Goal: Obtain resource: Download file/media

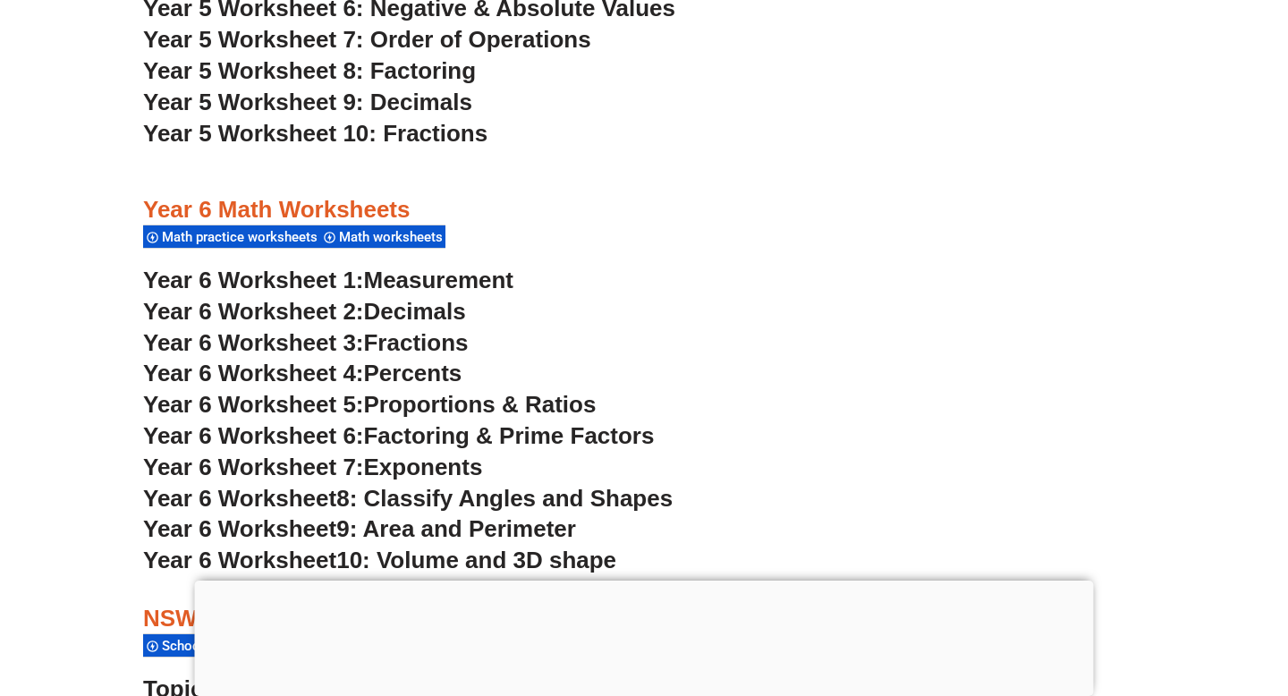
scroll to position [3678, 0]
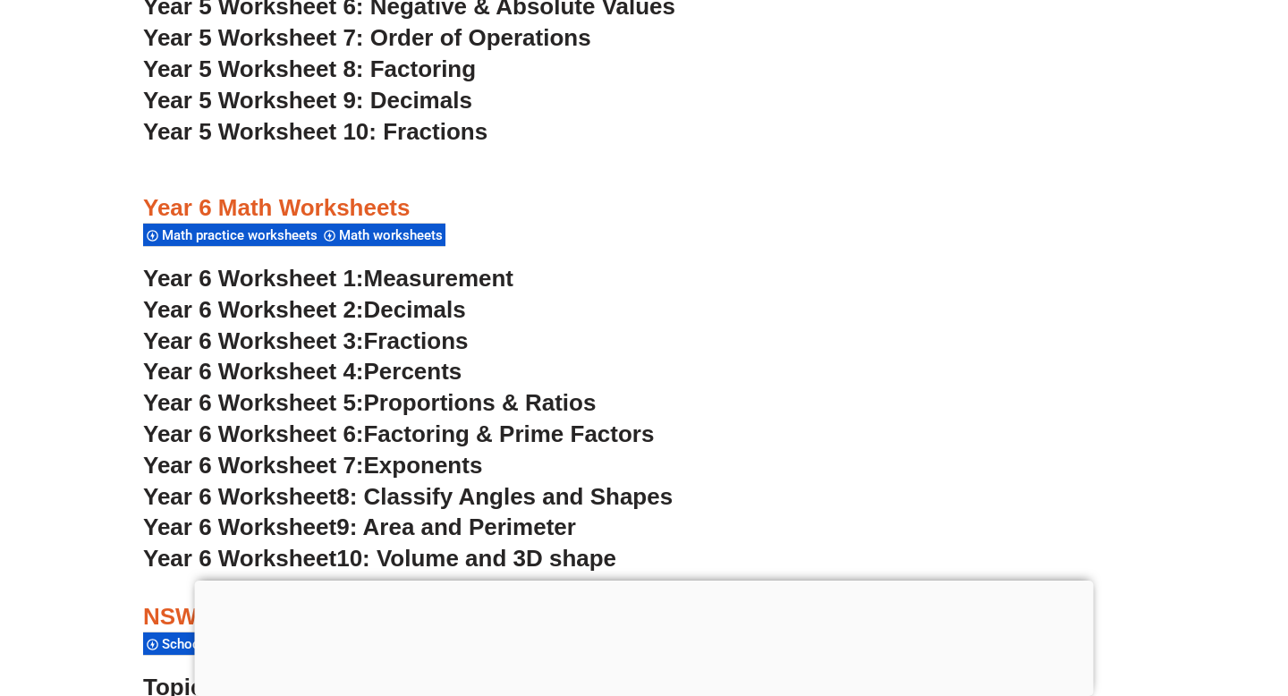
click at [661, 580] on div at bounding box center [644, 580] width 899 height 0
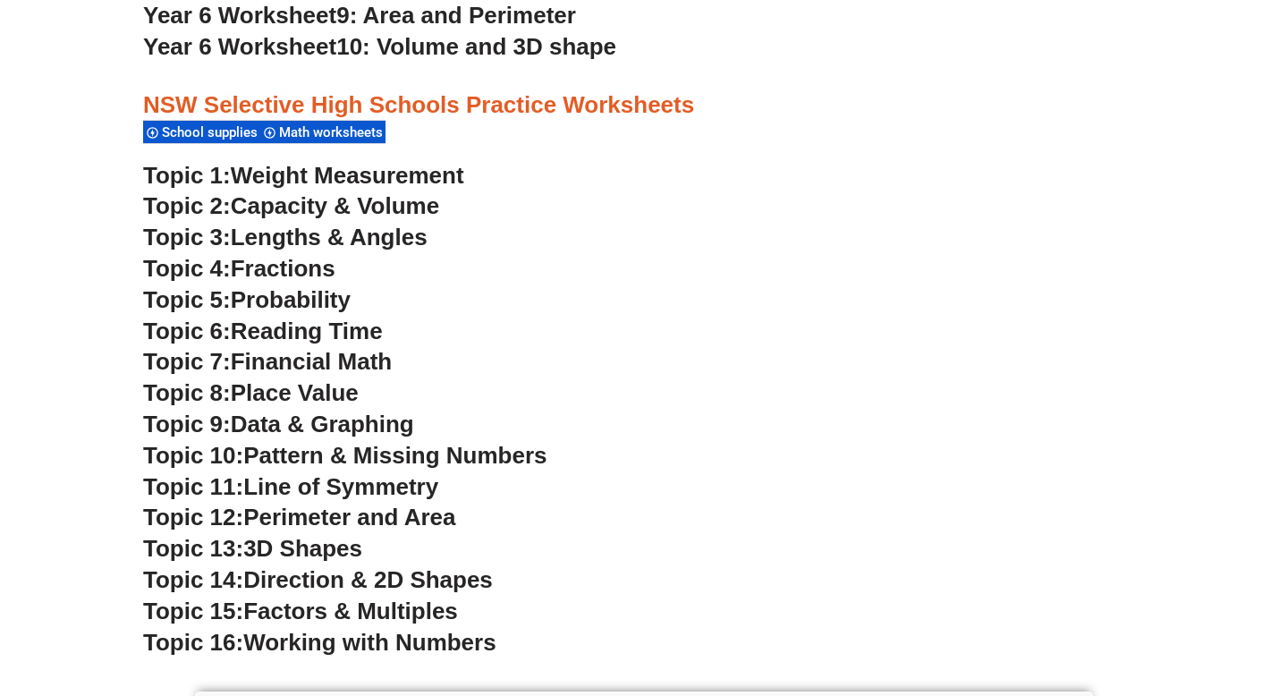
scroll to position [4250, 0]
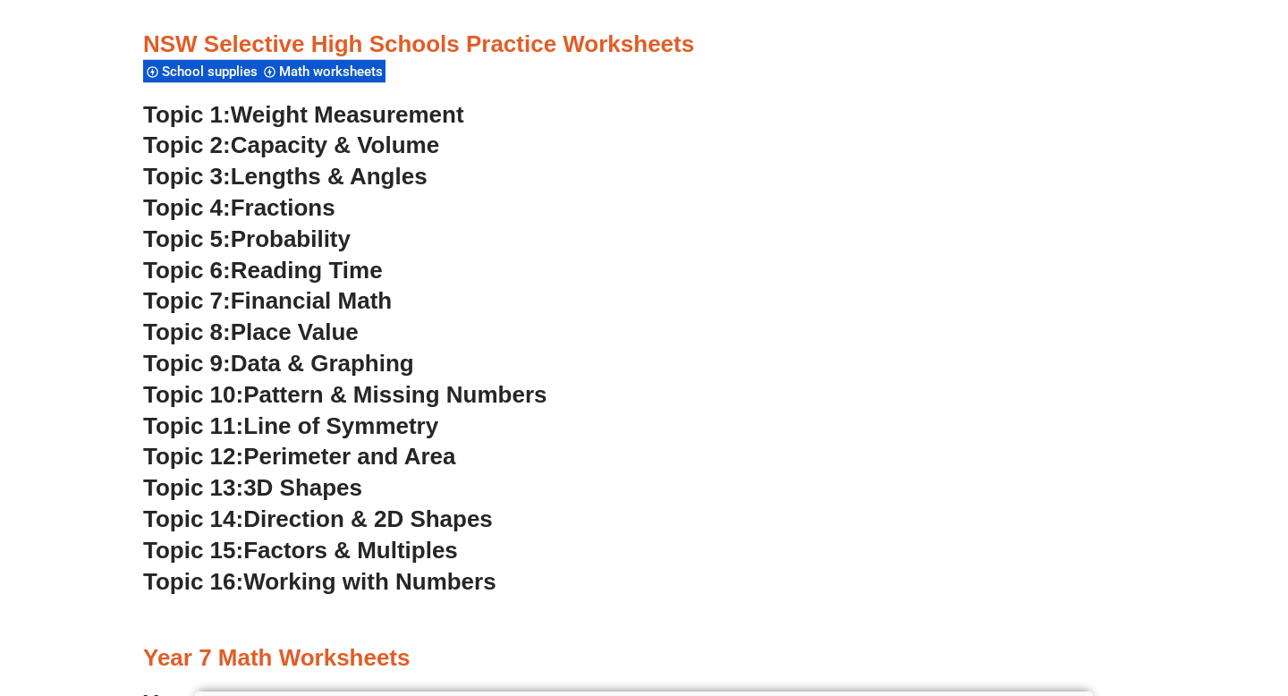
click at [540, 128] on h3 "Topic 1: Weight Measurement" at bounding box center [644, 115] width 1002 height 30
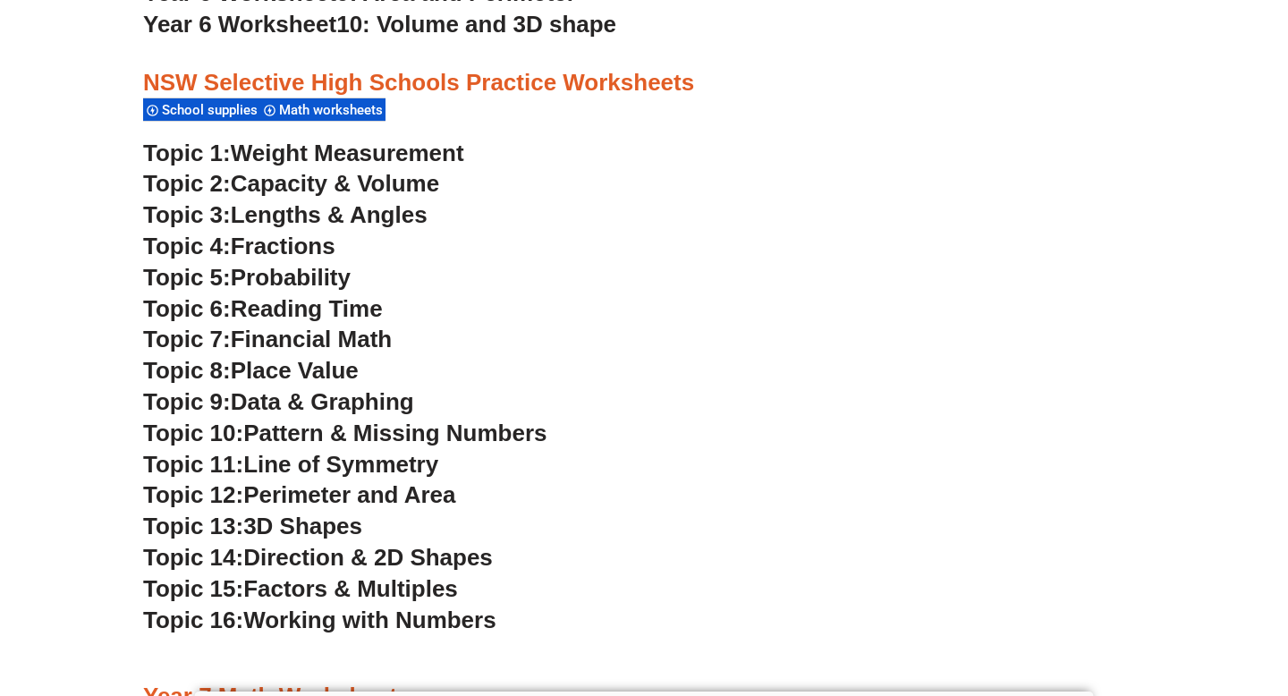
scroll to position [4211, 0]
click at [562, 298] on h3 "Topic 6: Reading Time" at bounding box center [644, 310] width 1002 height 30
click at [671, 452] on h3 "Topic 11: Line of Symmetry" at bounding box center [644, 466] width 1002 height 30
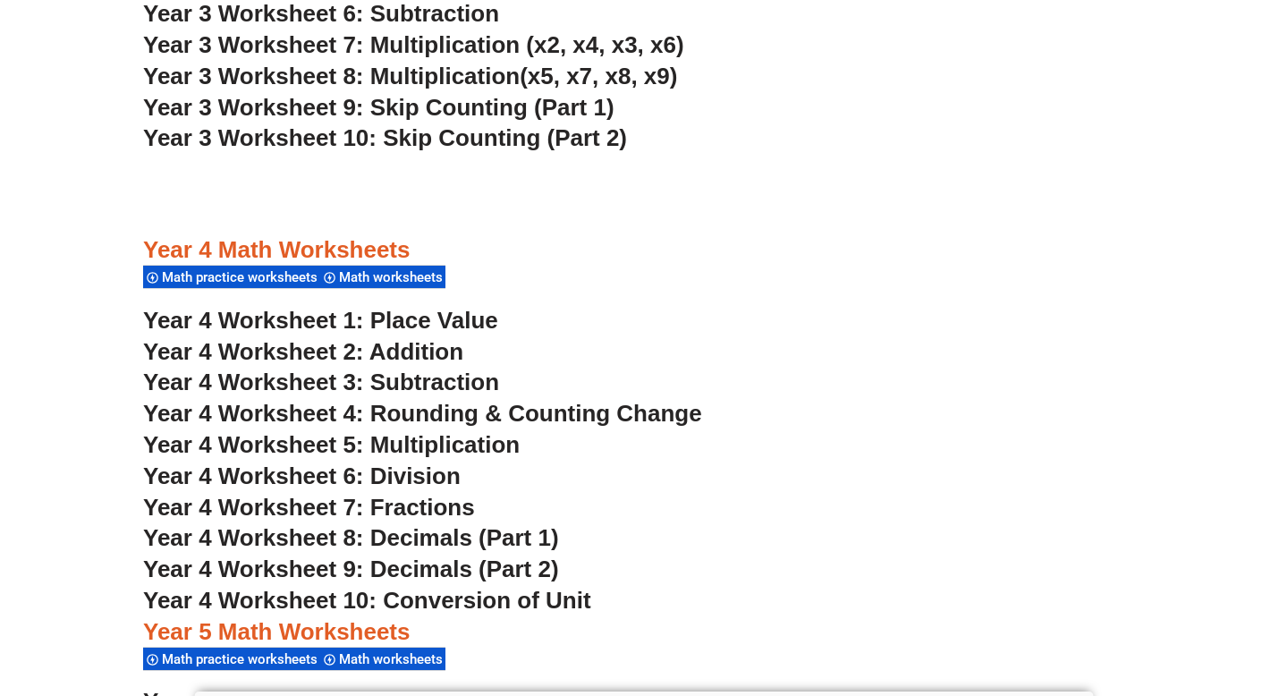
scroll to position [2830, 0]
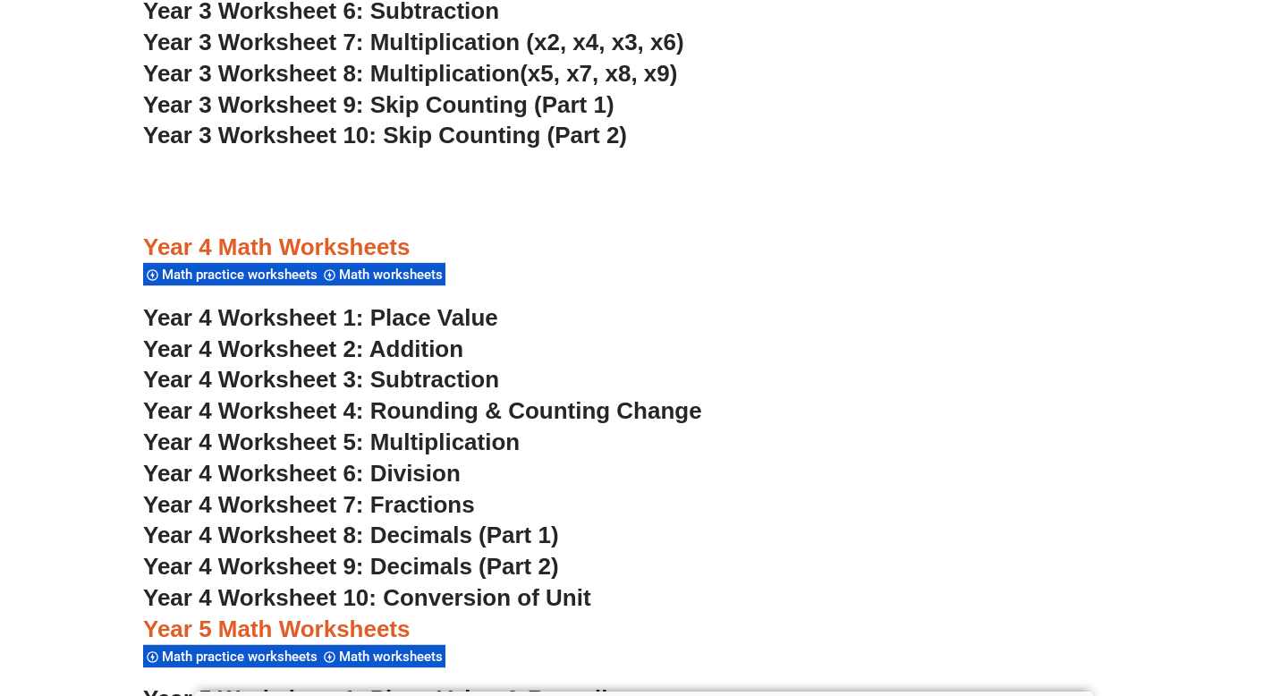
click at [414, 274] on span "Math worksheets" at bounding box center [393, 274] width 109 height 16
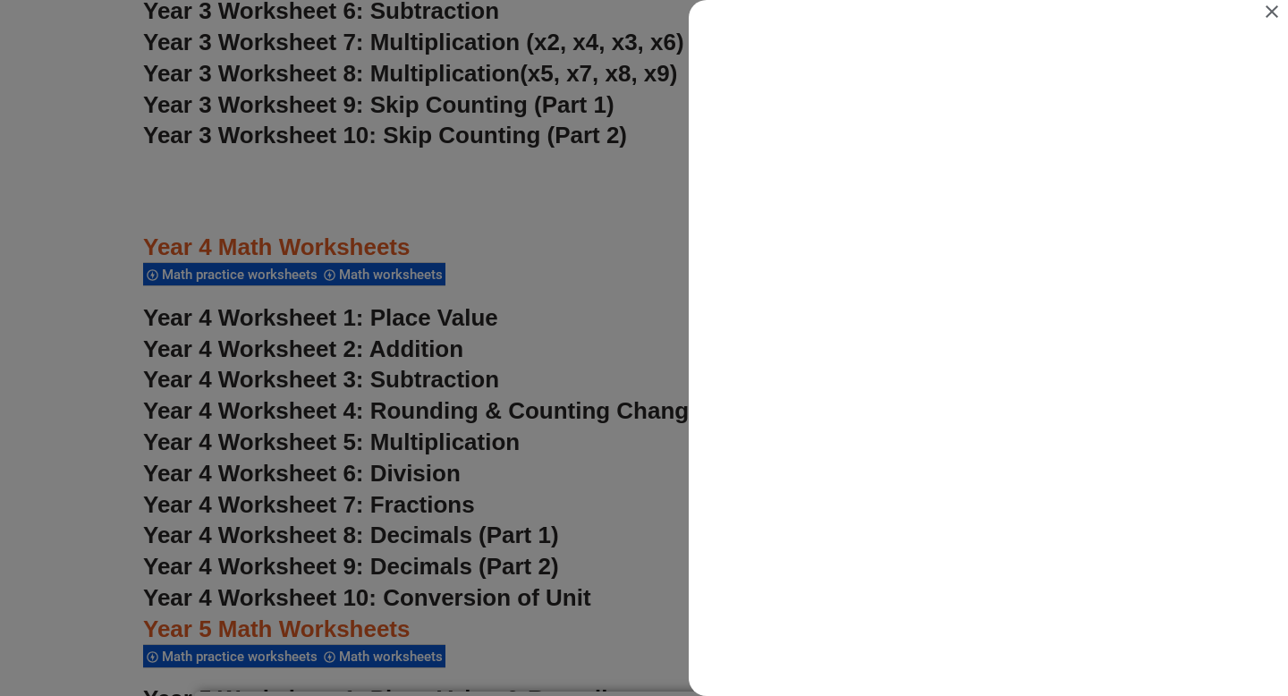
scroll to position [0, 0]
click at [1276, 8] on icon "Close" at bounding box center [1271, 11] width 21 height 21
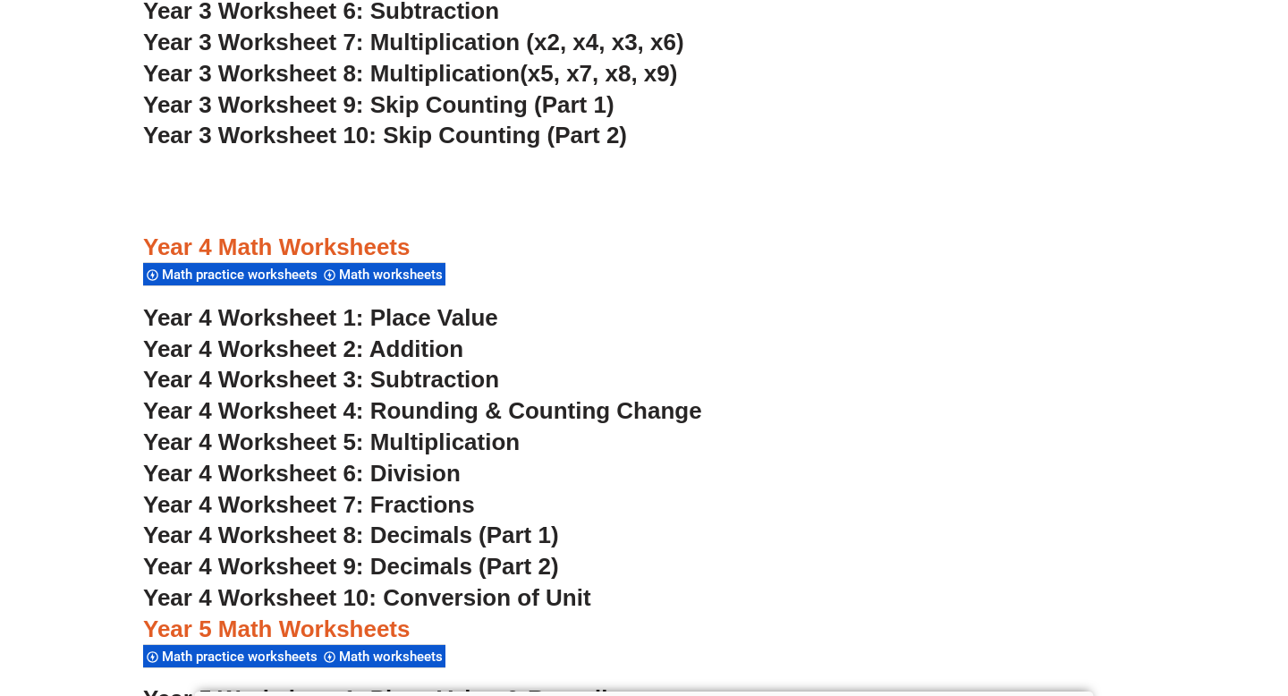
click at [560, 307] on h3 "Year 4 Worksheet 1: Place Value" at bounding box center [644, 318] width 1002 height 30
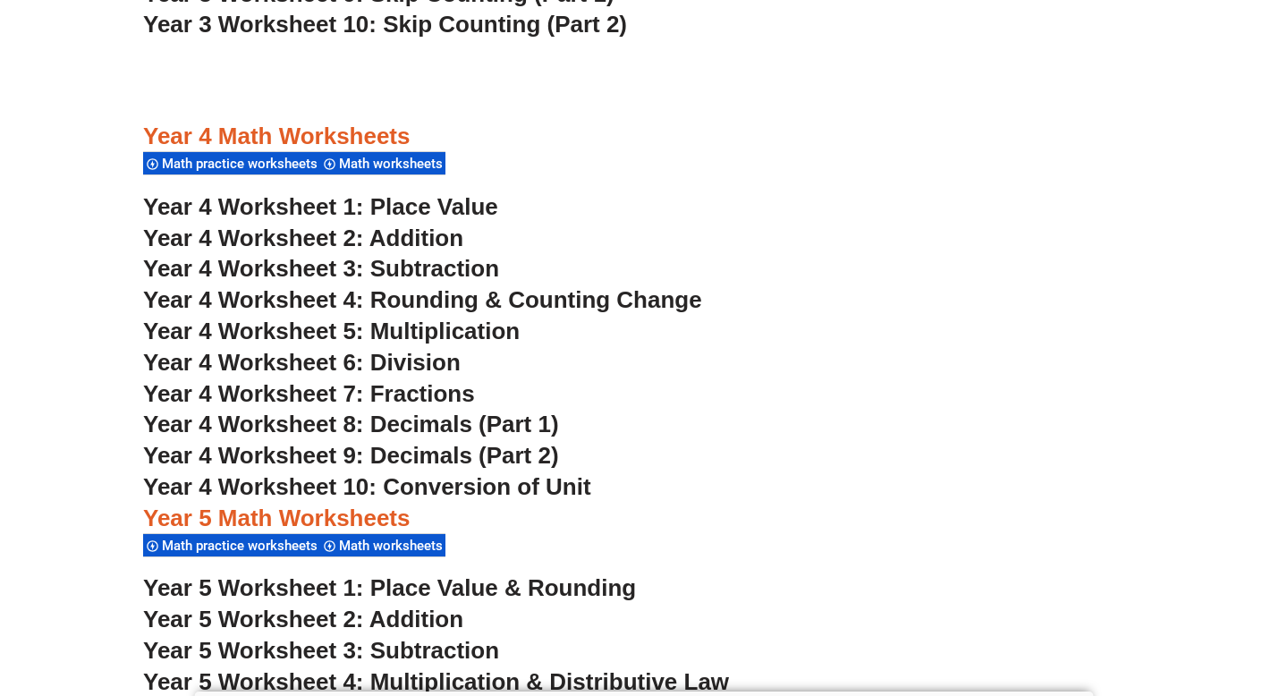
scroll to position [2942, 0]
